Goal: Task Accomplishment & Management: Manage account settings

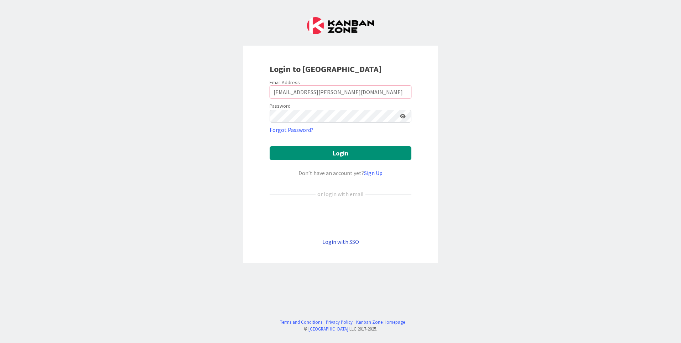
click at [340, 241] on link "Login with SSO" at bounding box center [340, 241] width 37 height 7
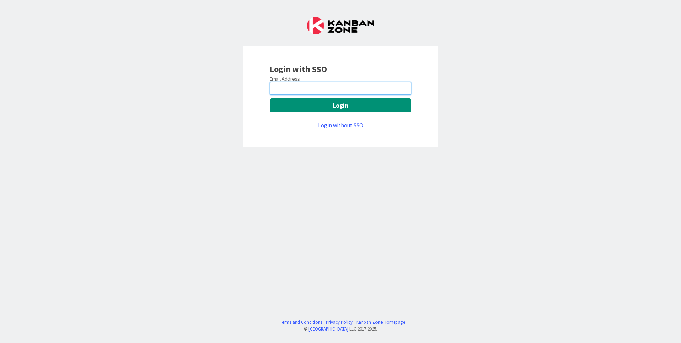
click at [307, 88] on input "email" at bounding box center [341, 88] width 142 height 13
type input "manju.kaphle@mrcglobal.com"
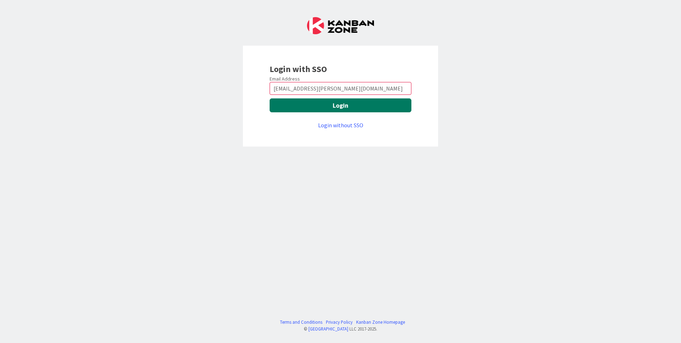
click at [326, 109] on button "Login" at bounding box center [341, 105] width 142 height 14
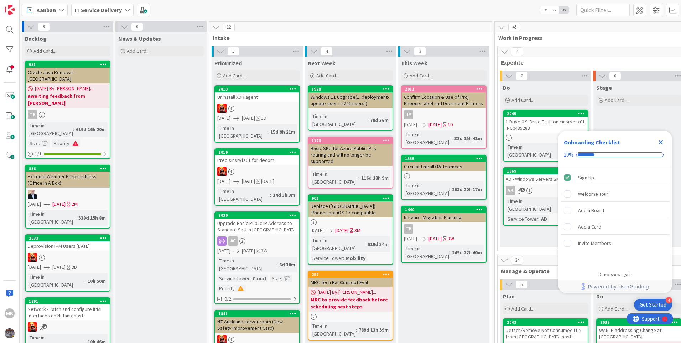
click at [659, 142] on icon "Close Checklist" at bounding box center [660, 142] width 5 height 5
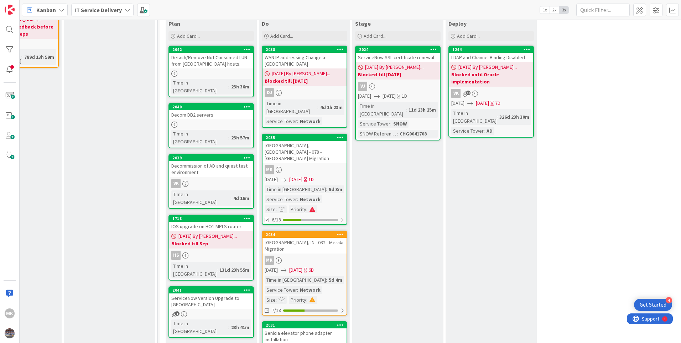
scroll to position [285, 334]
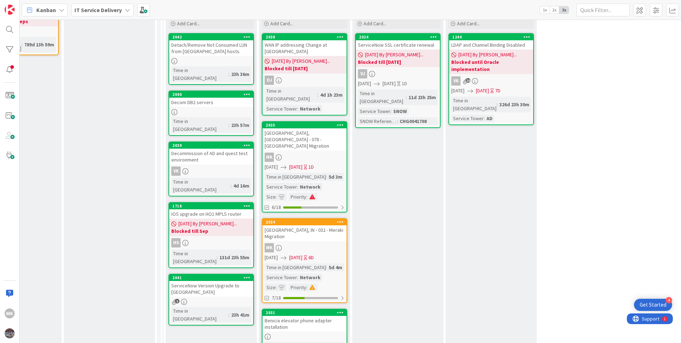
click at [305, 225] on div "[GEOGRAPHIC_DATA], IN - 032 - Meraki Migration" at bounding box center [304, 233] width 84 height 16
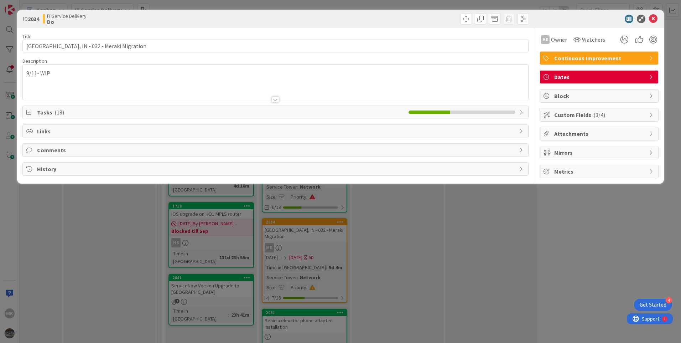
click at [27, 73] on div "9/11- WIP" at bounding box center [275, 81] width 505 height 35
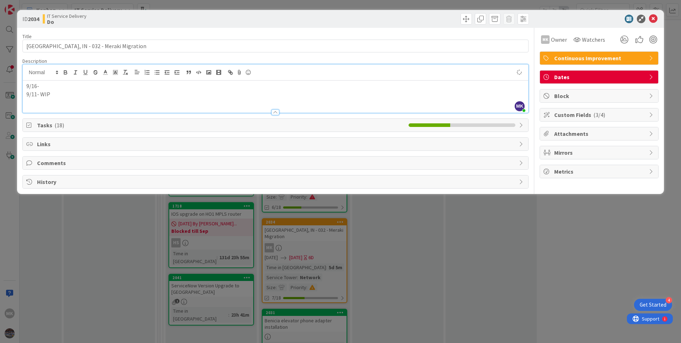
click at [40, 85] on p "9/16-" at bounding box center [275, 86] width 498 height 8
click at [582, 96] on span "Block" at bounding box center [599, 96] width 91 height 9
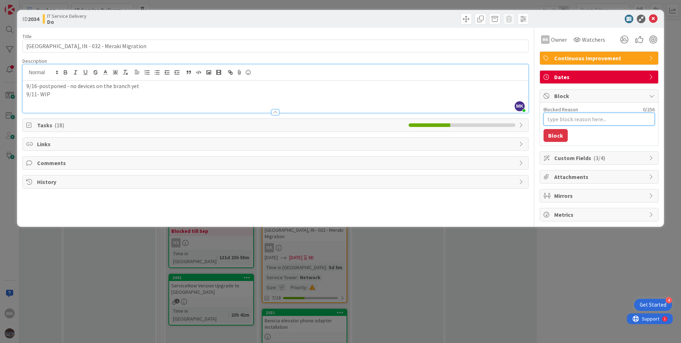
click at [565, 120] on textarea "Blocked Reason" at bounding box center [598, 119] width 111 height 13
type textarea "x"
type textarea "b"
type textarea "x"
type textarea "bl"
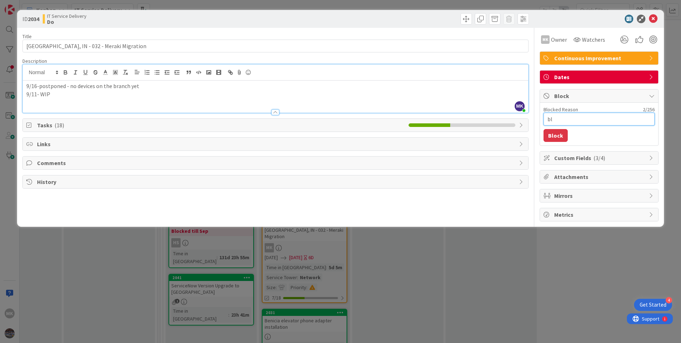
type textarea "x"
type textarea "blo"
type textarea "x"
type textarea "bloc"
type textarea "x"
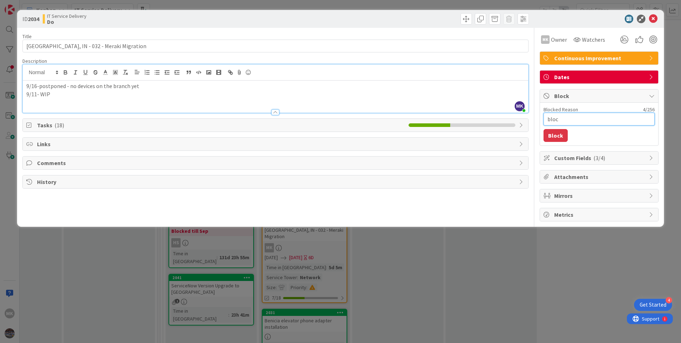
type textarea "block"
type textarea "x"
type textarea "blocke"
type textarea "x"
type textarea "blocked"
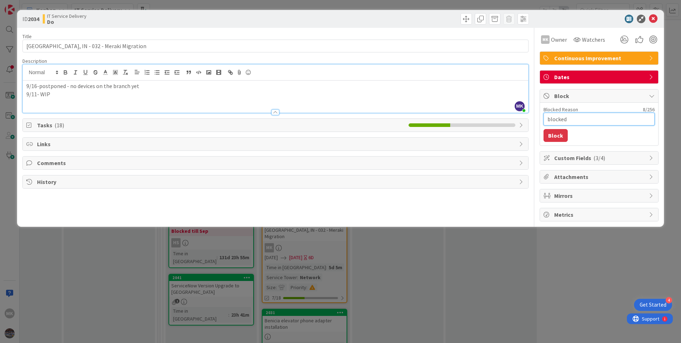
type textarea "x"
type textarea "blocked f"
type textarea "x"
type textarea "blocked fo"
type textarea "x"
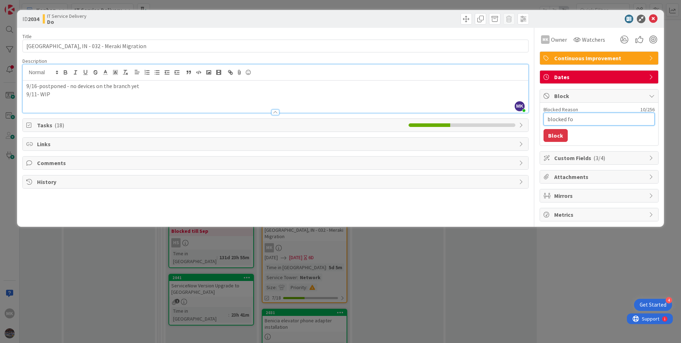
type textarea "blocked for"
type textarea "x"
type textarea "blocked for"
type textarea "x"
type textarea "blocked for t"
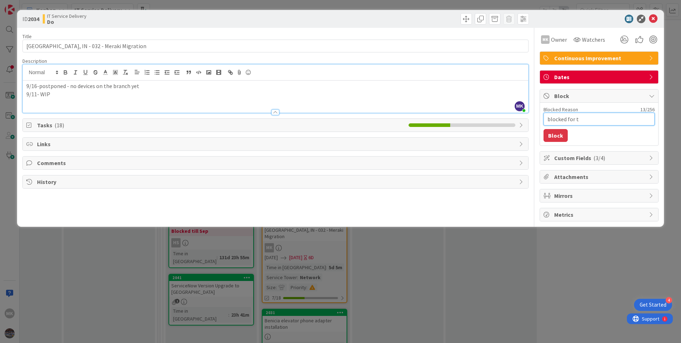
type textarea "x"
type textarea "blocked for tw"
type textarea "x"
type textarea "blocked for two"
type textarea "x"
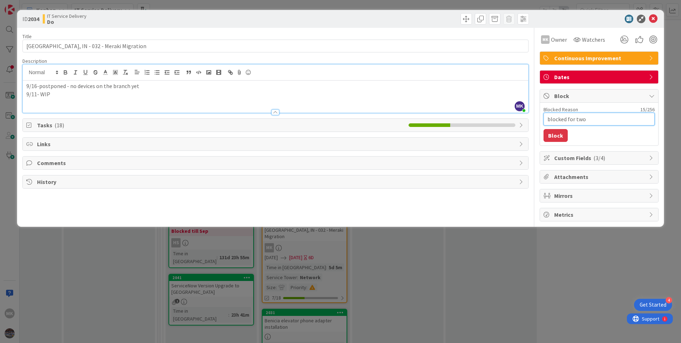
type textarea "blocked for two"
type textarea "x"
type textarea "blocked for two w"
type textarea "x"
type textarea "blocked for two we"
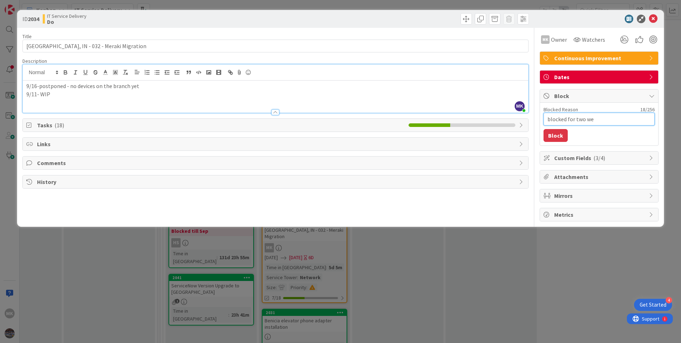
type textarea "x"
type textarea "blocked for two wee"
type textarea "x"
type textarea "blocked for two week"
type textarea "x"
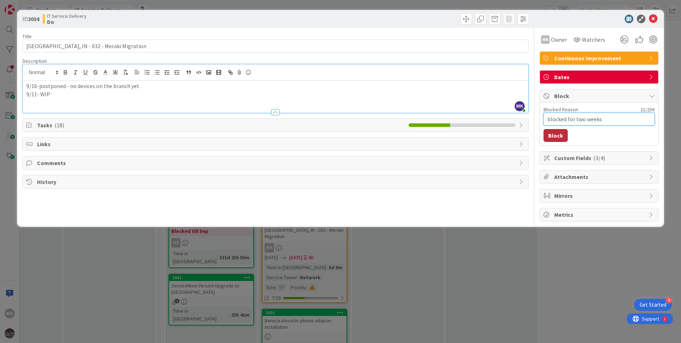
type textarea "blocked for two weeks"
click at [564, 137] on button "Block" at bounding box center [555, 135] width 24 height 13
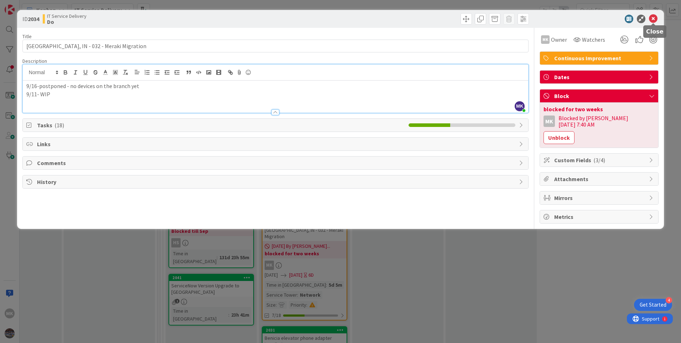
click at [653, 21] on icon at bounding box center [653, 19] width 9 height 9
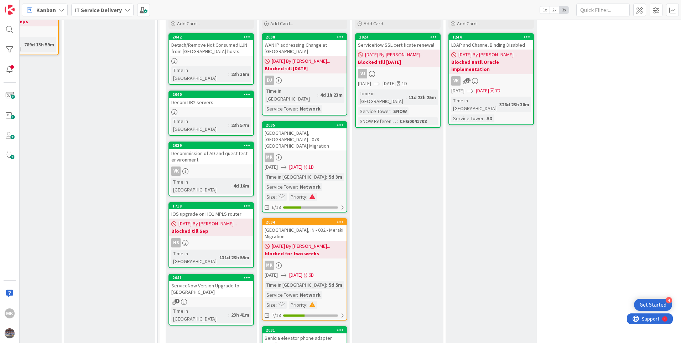
click at [311, 128] on div "[GEOGRAPHIC_DATA], [GEOGRAPHIC_DATA] - 078 - [GEOGRAPHIC_DATA] Migration" at bounding box center [304, 139] width 84 height 22
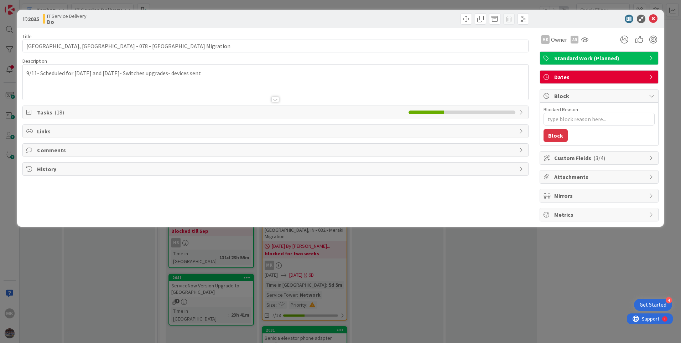
type textarea "x"
click at [27, 74] on div "9/11- Scheduled for [DATE] and [DATE]- Switches upgrades- devices sent" at bounding box center [275, 81] width 505 height 35
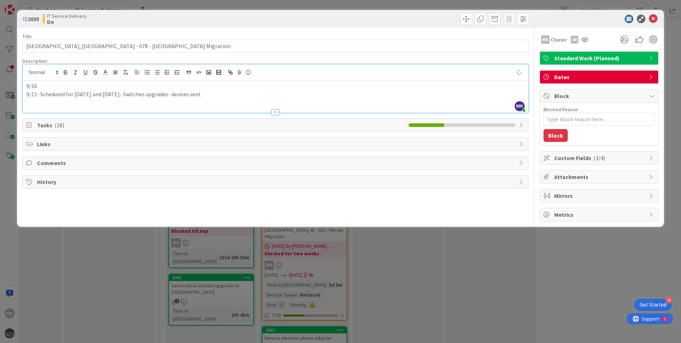
drag, startPoint x: 35, startPoint y: 84, endPoint x: 41, endPoint y: 84, distance: 6.4
click at [37, 84] on p "9/16" at bounding box center [275, 86] width 498 height 8
click at [42, 84] on p "9/16" at bounding box center [275, 86] width 498 height 8
click at [655, 19] on icon at bounding box center [653, 19] width 9 height 9
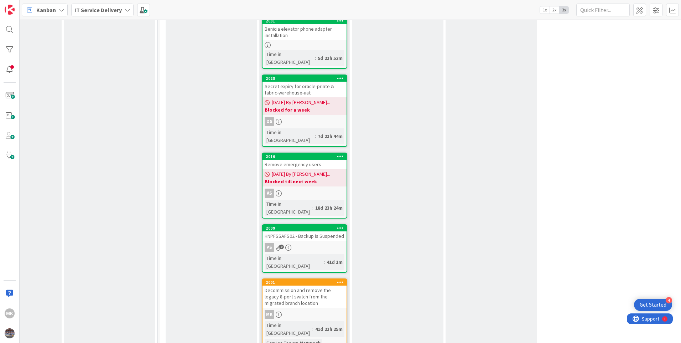
scroll to position [641, 334]
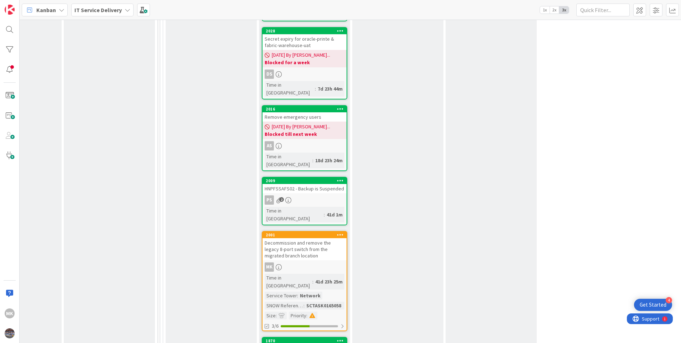
click at [318, 238] on div "Decommission and remove the legacy 8-port switch from the migrated branch locat…" at bounding box center [304, 249] width 84 height 22
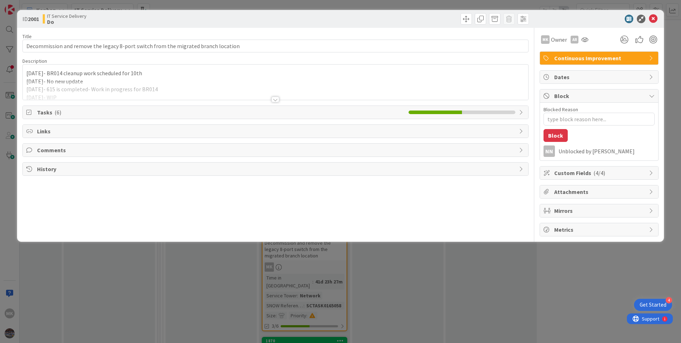
click at [129, 115] on span "Tasks ( 6 )" at bounding box center [221, 112] width 368 height 9
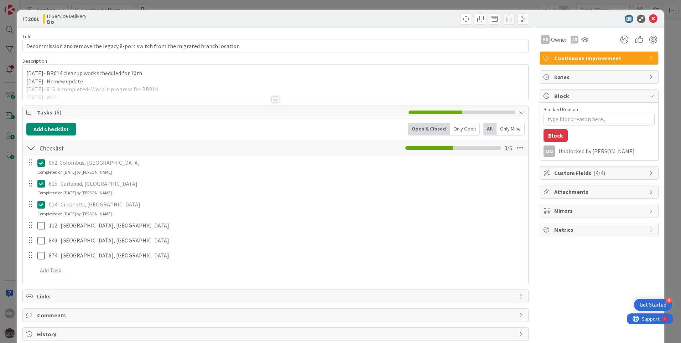
type textarea "x"
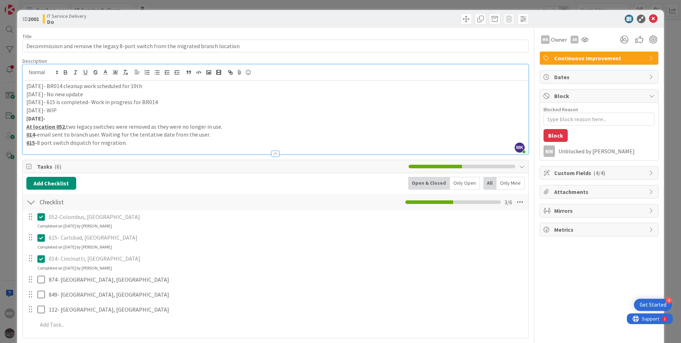
click at [23, 72] on div "MK [PERSON_NAME] just joined [DATE]- BR014 cleanup work scheduled for 10th [DAT…" at bounding box center [275, 108] width 505 height 89
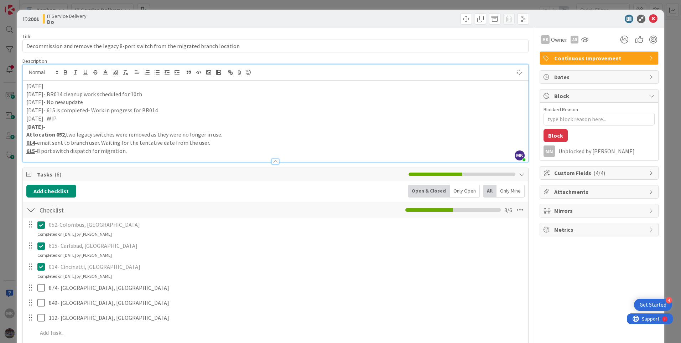
click at [61, 85] on p "[DATE]" at bounding box center [275, 86] width 498 height 8
type textarea "x"
click at [649, 15] on icon at bounding box center [653, 19] width 9 height 9
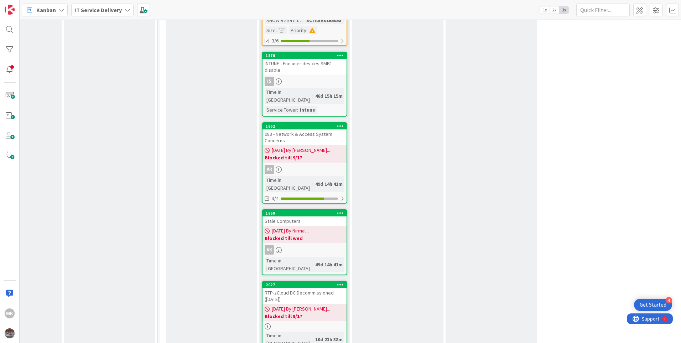
scroll to position [1068, 334]
